Goal: Find specific page/section: Find specific page/section

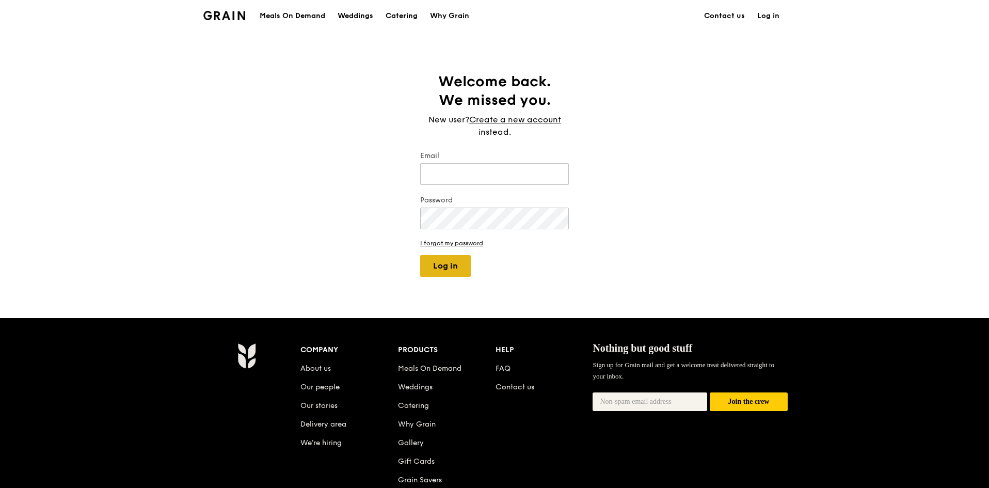
type input "[EMAIL_ADDRESS][DOMAIN_NAME]"
click at [464, 264] on button "Log in" at bounding box center [445, 266] width 51 height 22
select select "100"
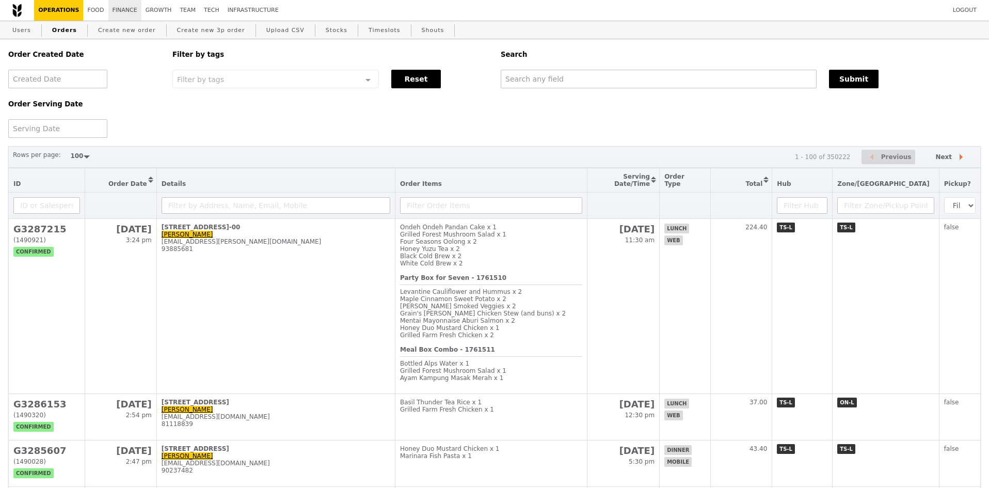
click at [108, 11] on link "Finance" at bounding box center [124, 10] width 33 height 21
